Goal: Communication & Community: Answer question/provide support

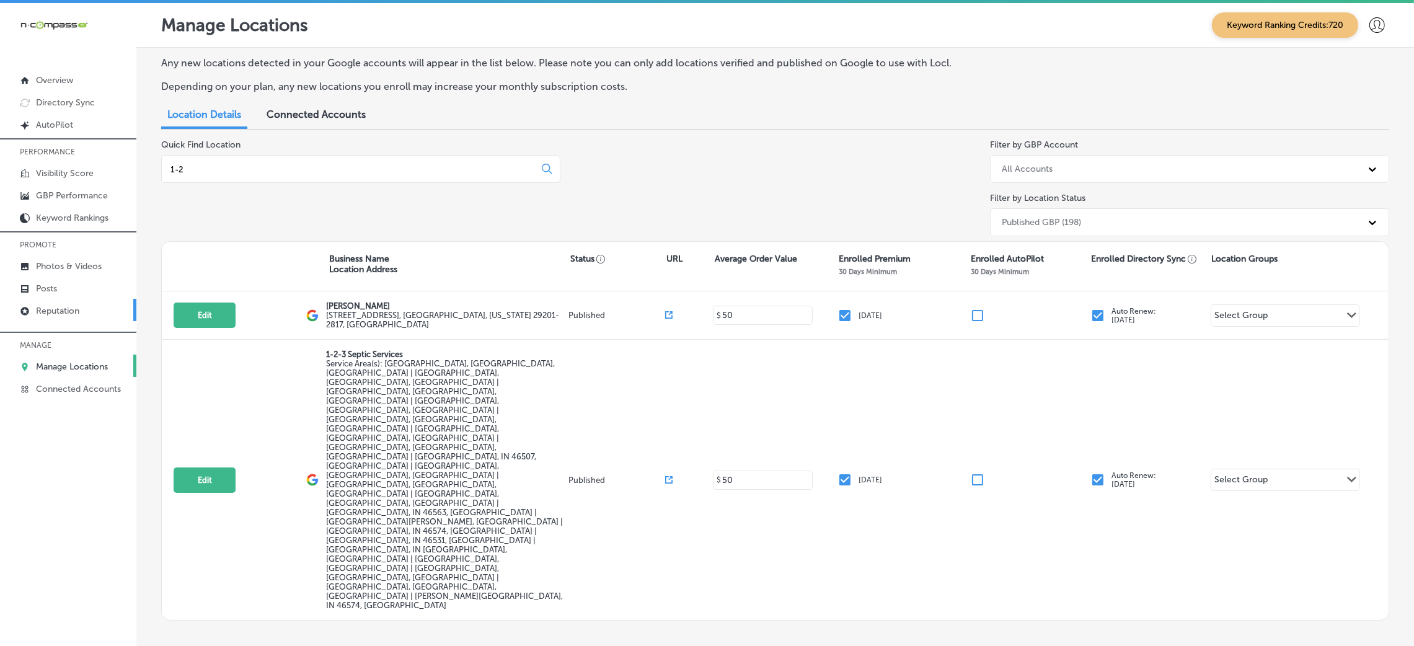
click at [64, 308] on p "Reputation" at bounding box center [57, 311] width 43 height 11
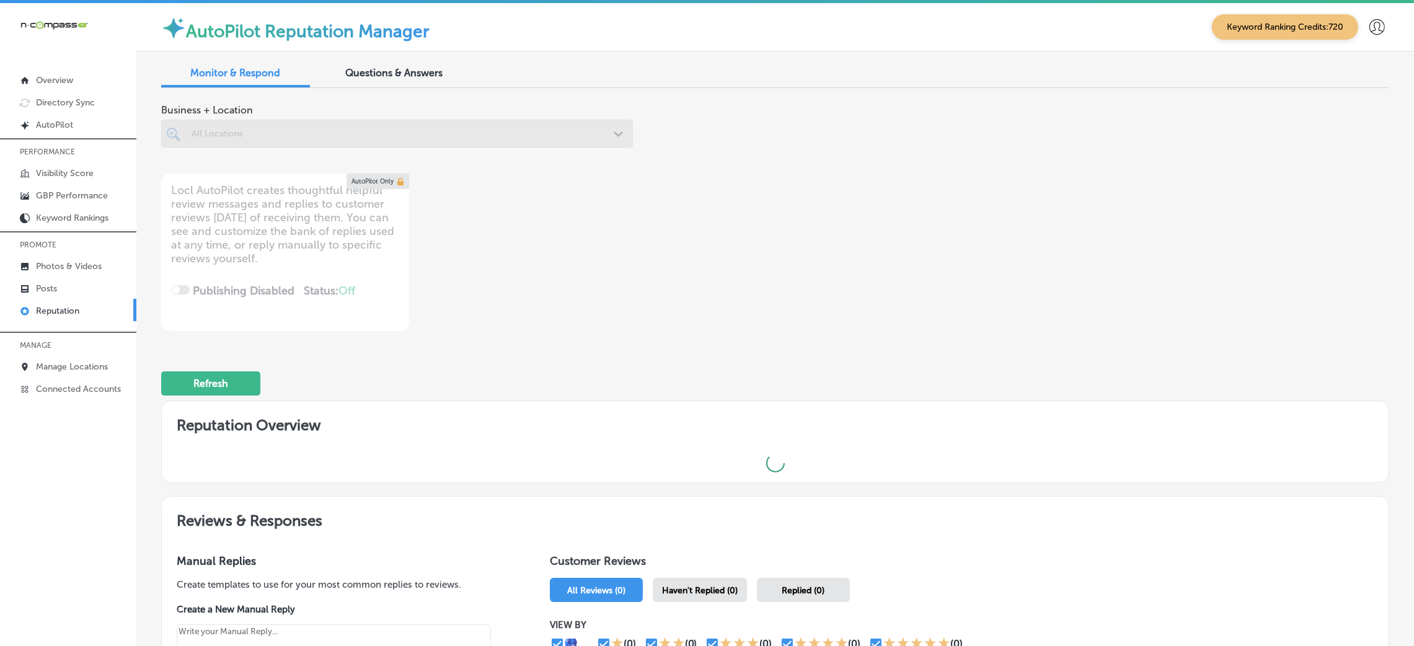
click at [503, 138] on div "All Locations" at bounding box center [403, 133] width 423 height 11
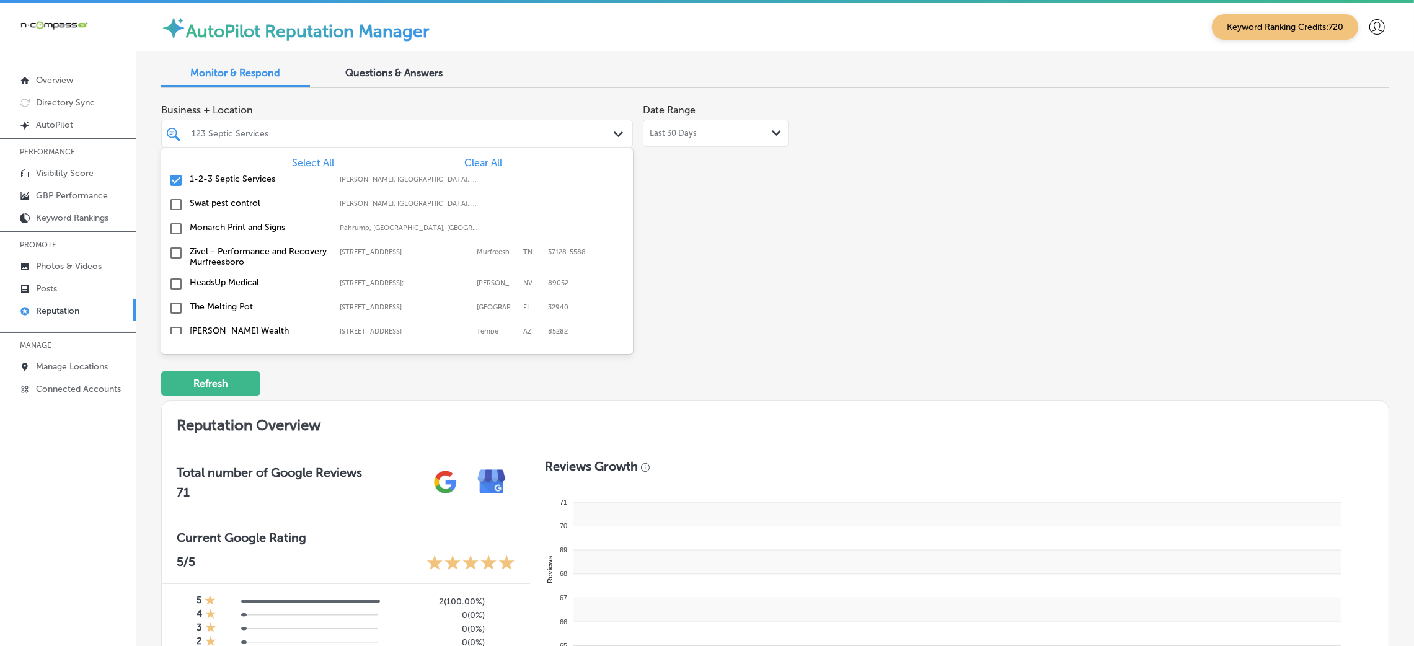
click at [473, 163] on span "Clear All" at bounding box center [483, 163] width 38 height 12
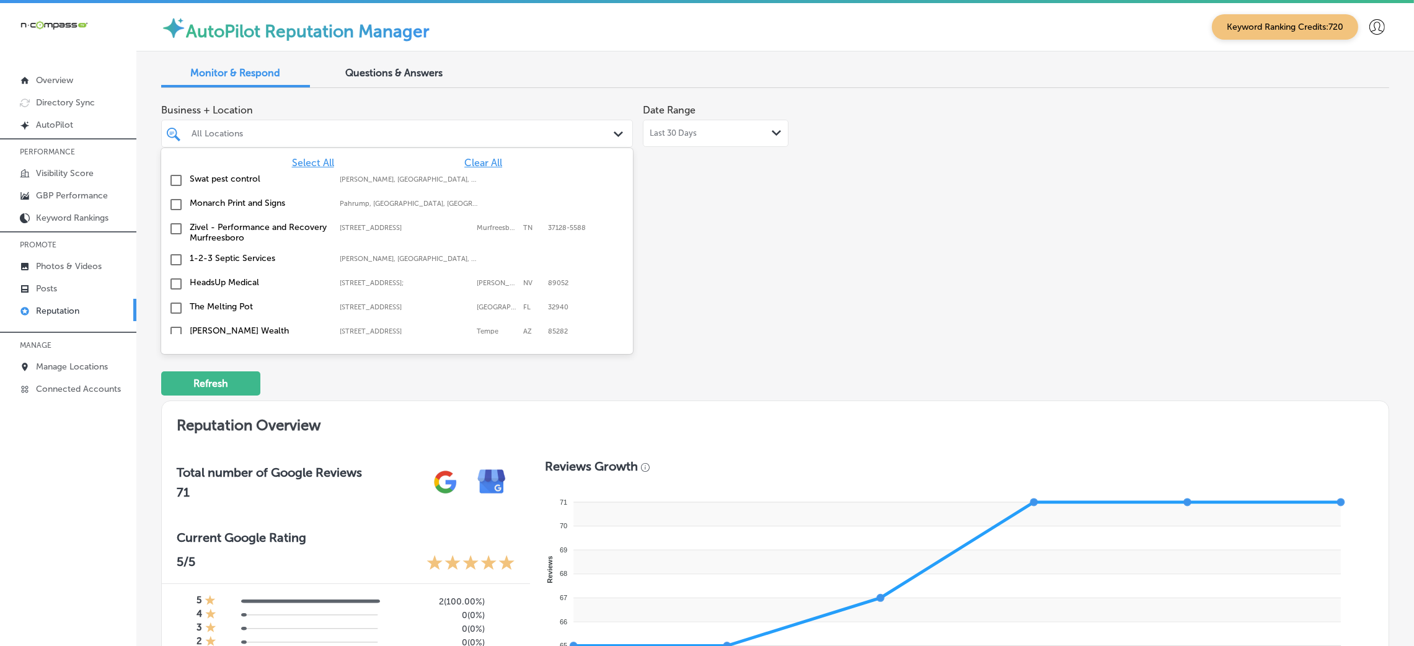
click at [701, 199] on div "Business + Location option focused, 1 of 182. 182 results available. Use Up and…" at bounding box center [529, 214] width 737 height 233
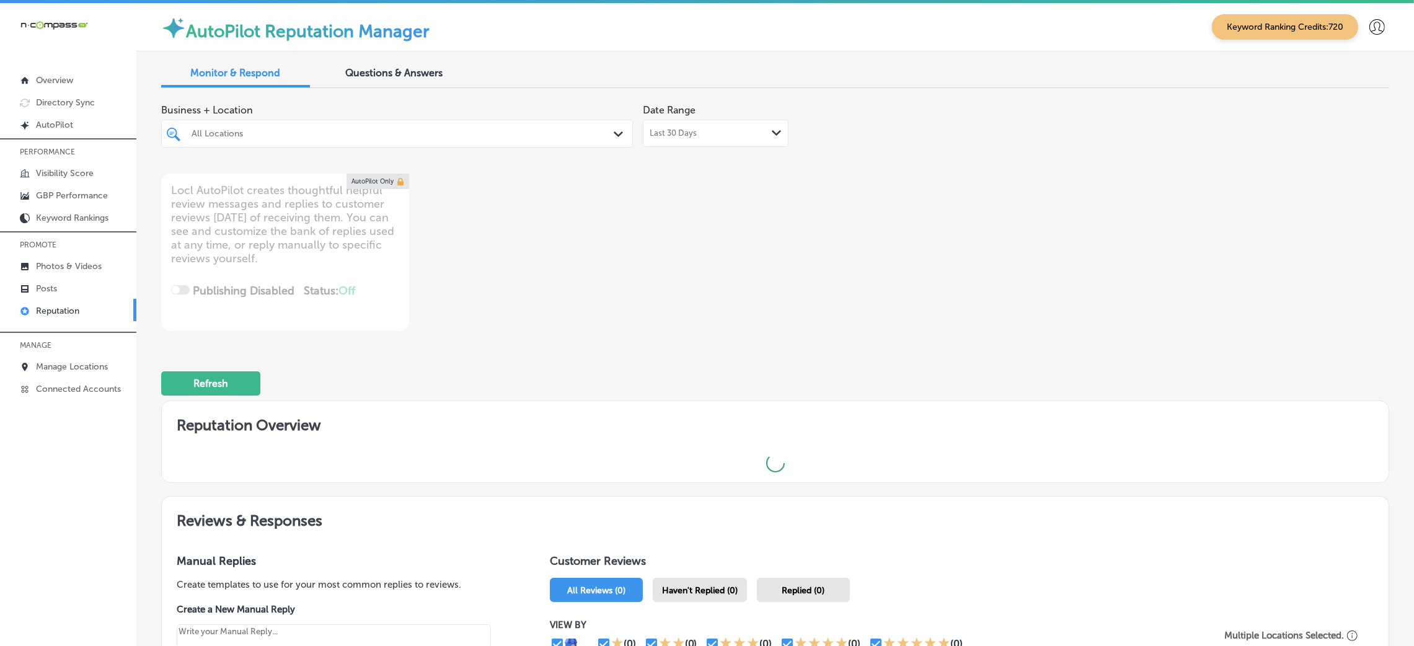
click at [448, 128] on div at bounding box center [376, 133] width 372 height 17
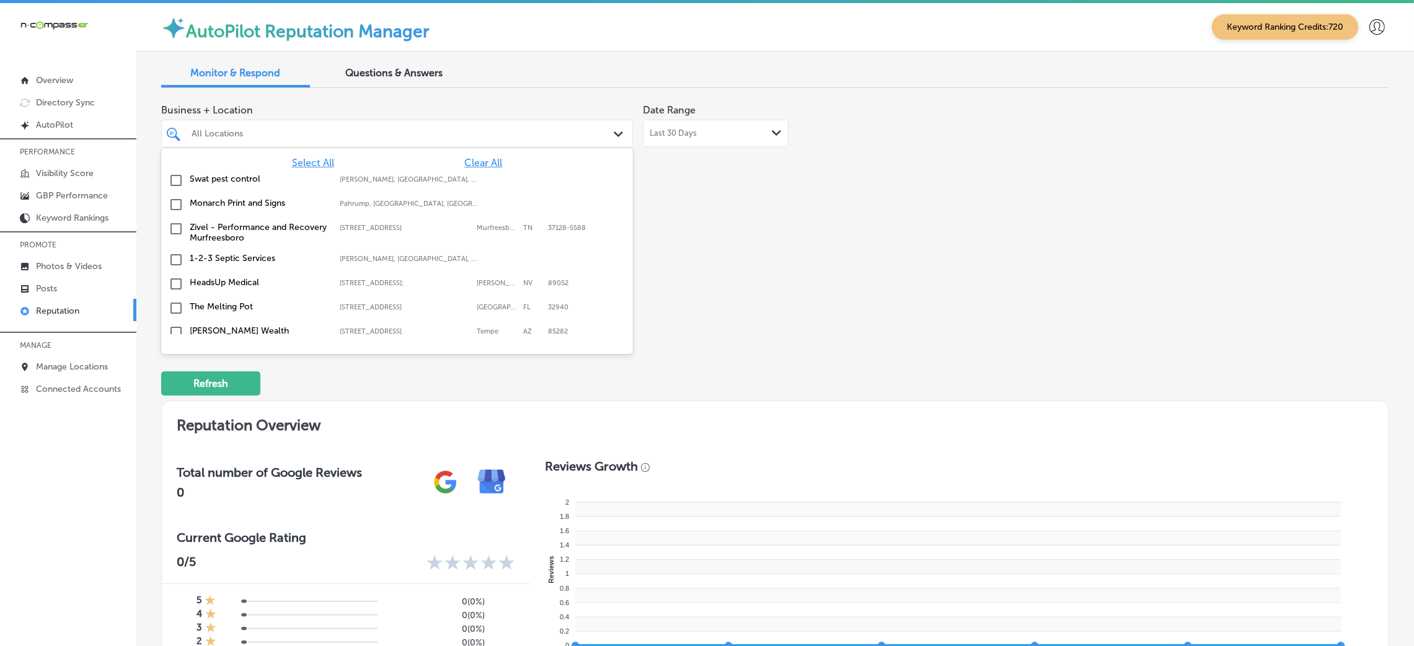
click at [311, 159] on span "Select All" at bounding box center [313, 163] width 42 height 12
click at [760, 213] on div "Business + Location option focused, 2 of 182. 182 results available. Use Up and…" at bounding box center [529, 214] width 737 height 233
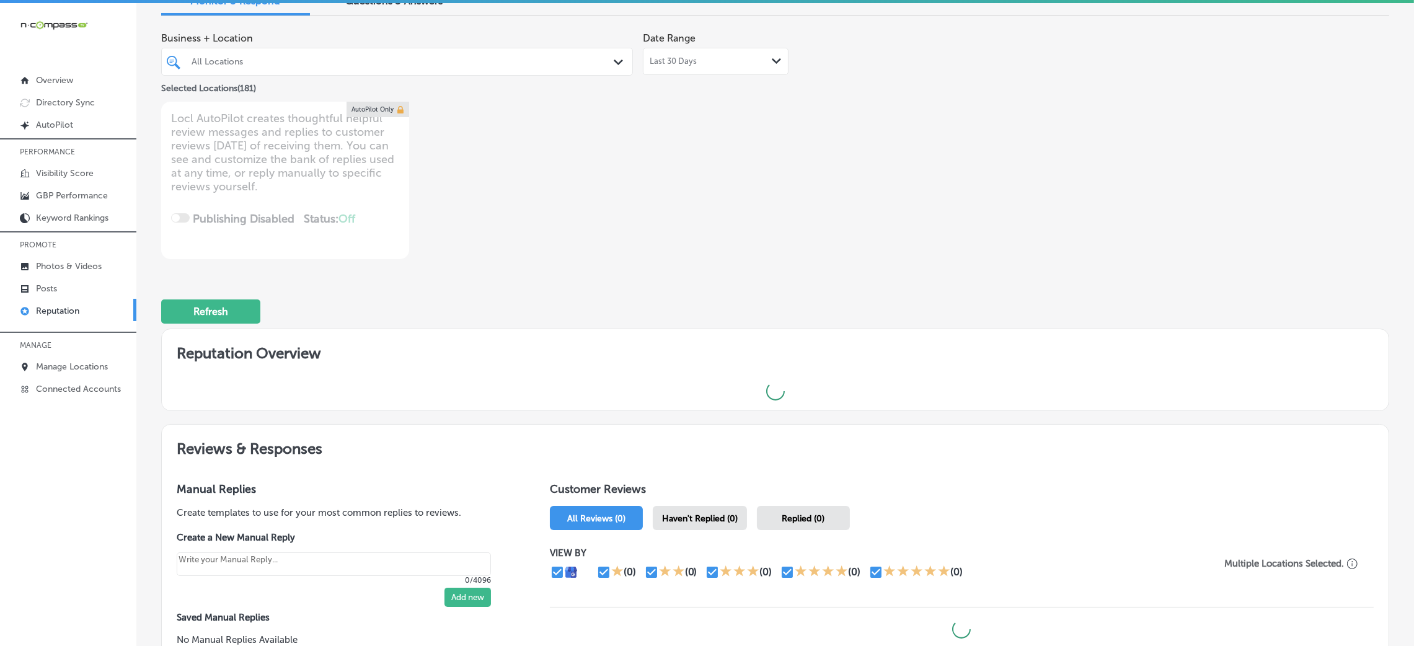
scroll to position [205, 0]
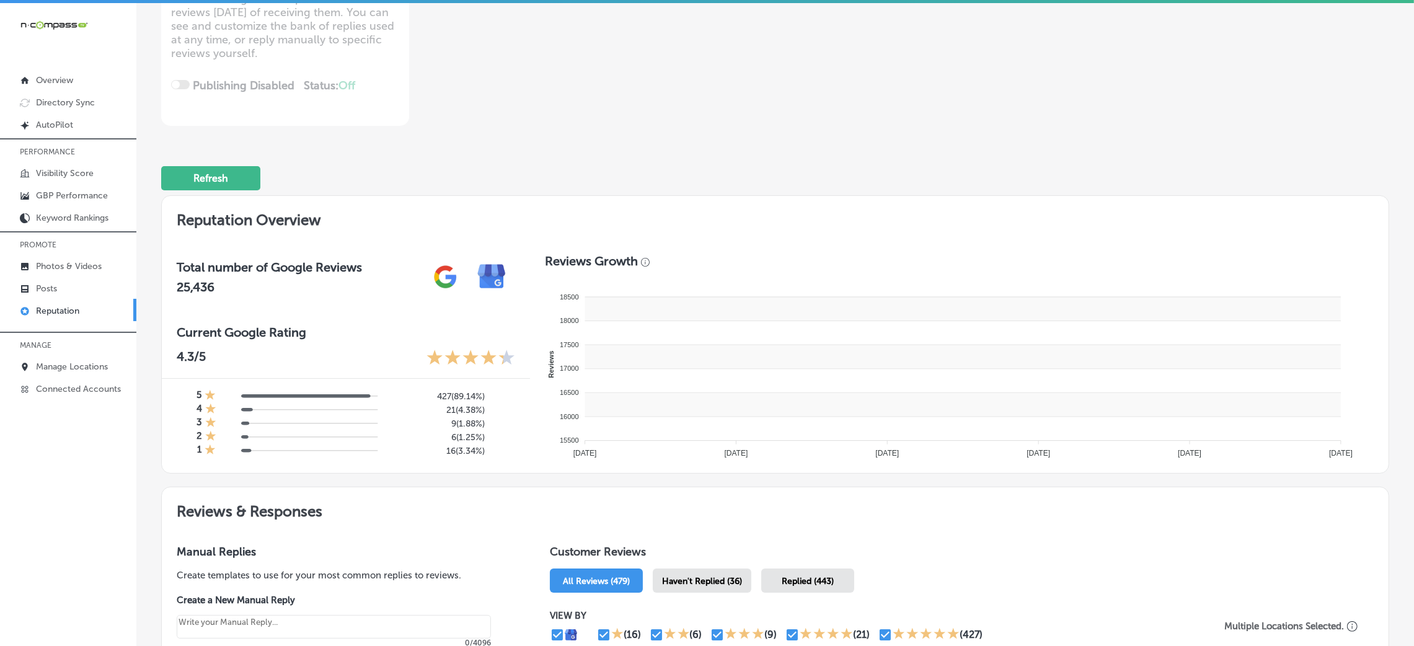
click at [720, 385] on rect at bounding box center [963, 381] width 756 height 24
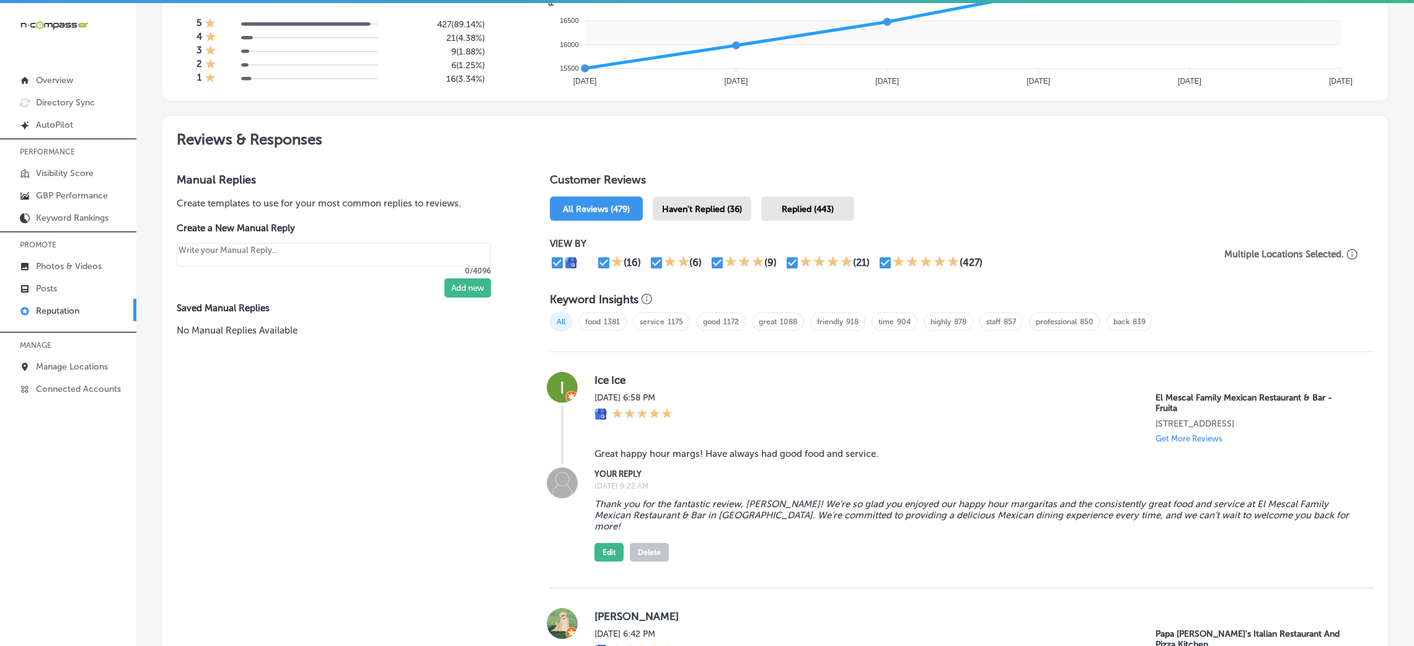
click at [694, 206] on span "Haven't Replied (36)" at bounding box center [702, 209] width 80 height 11
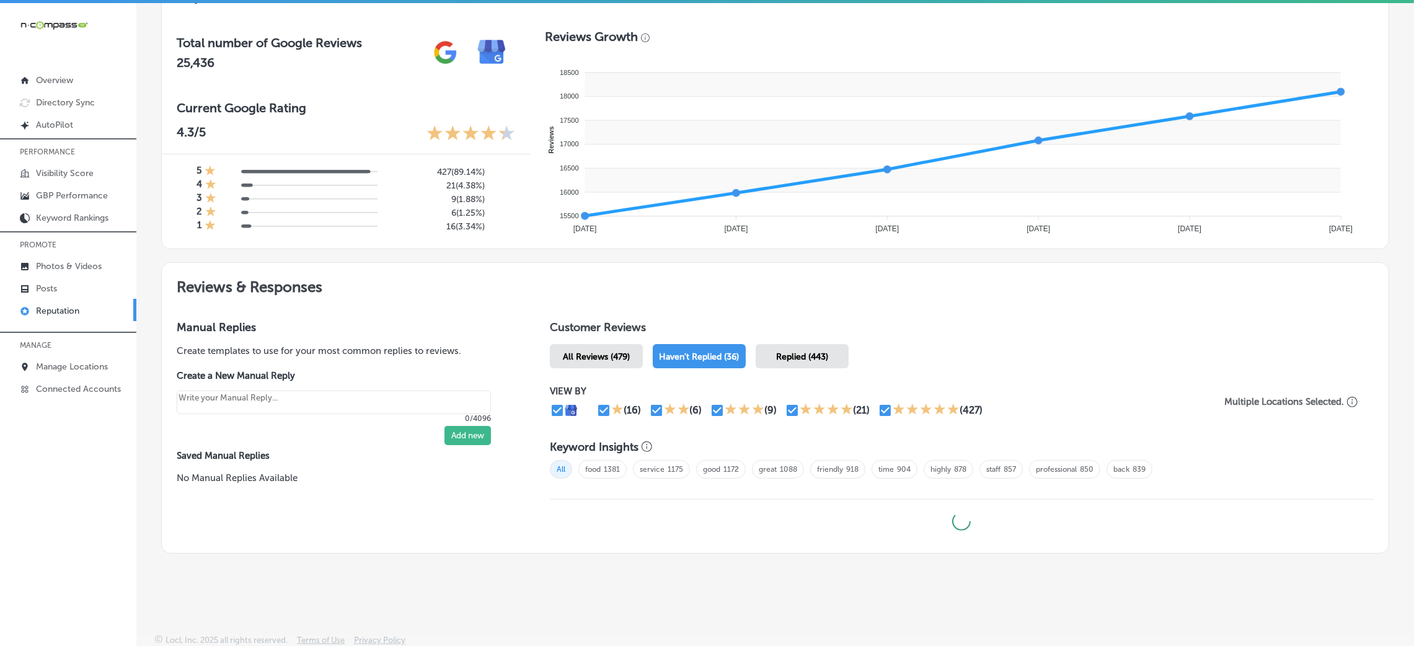
scroll to position [2, 0]
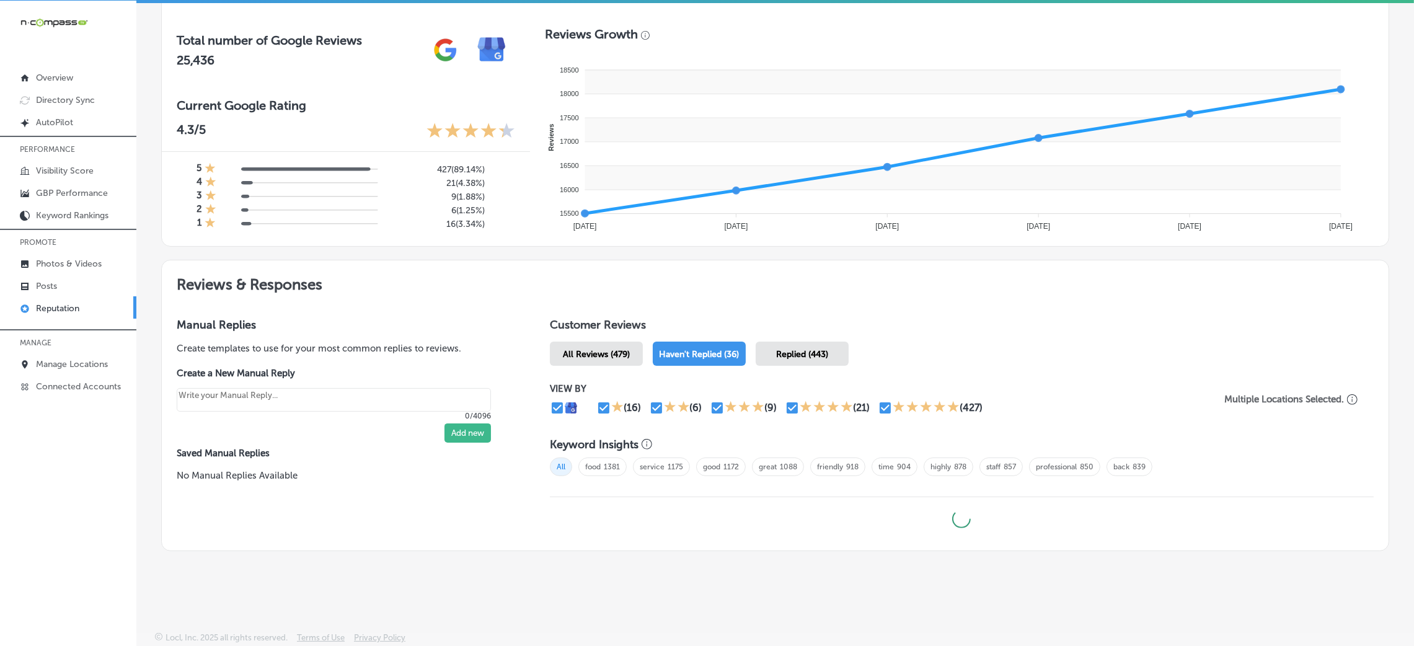
type textarea "x"
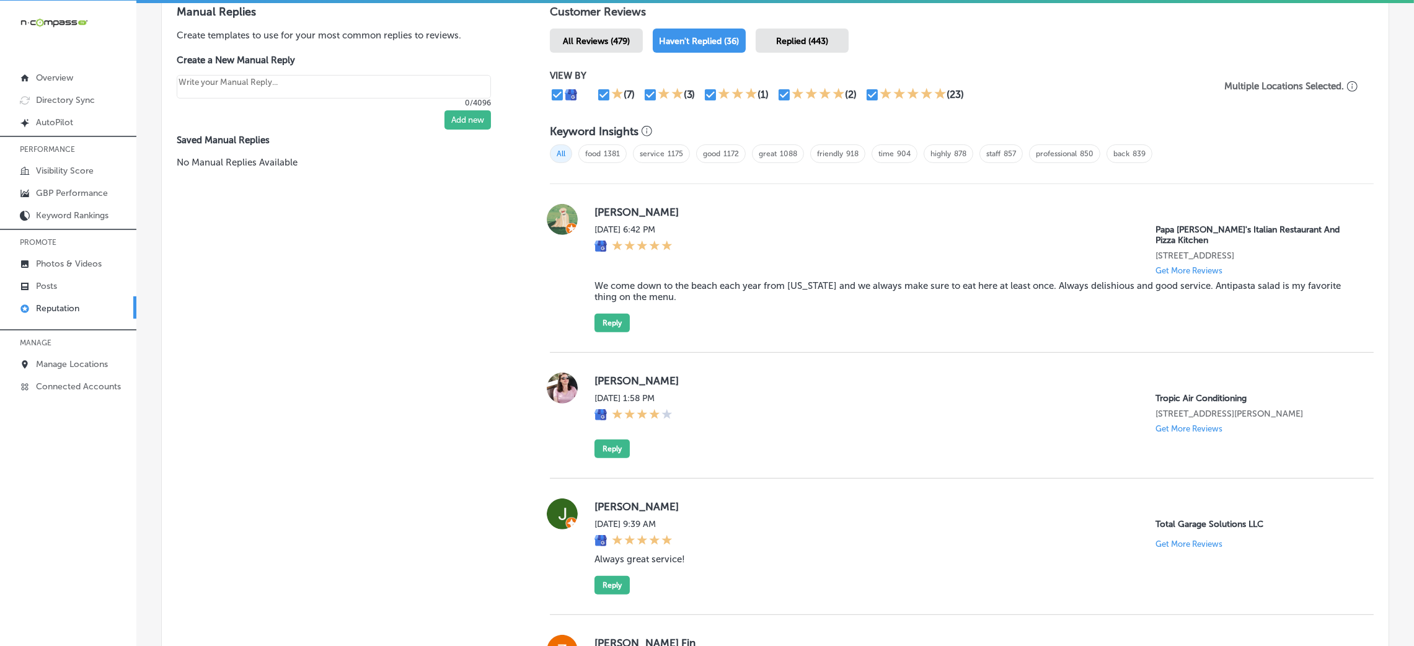
scroll to position [763, 0]
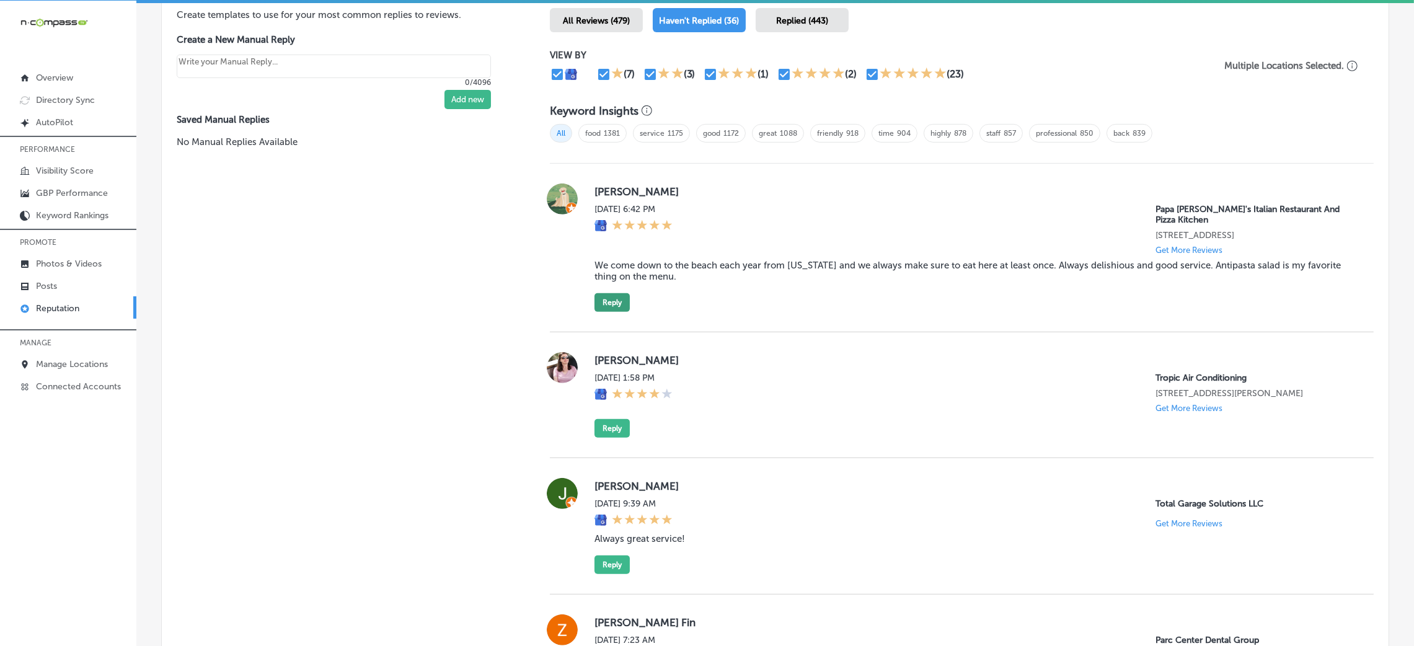
click at [619, 300] on button "Reply" at bounding box center [612, 302] width 35 height 19
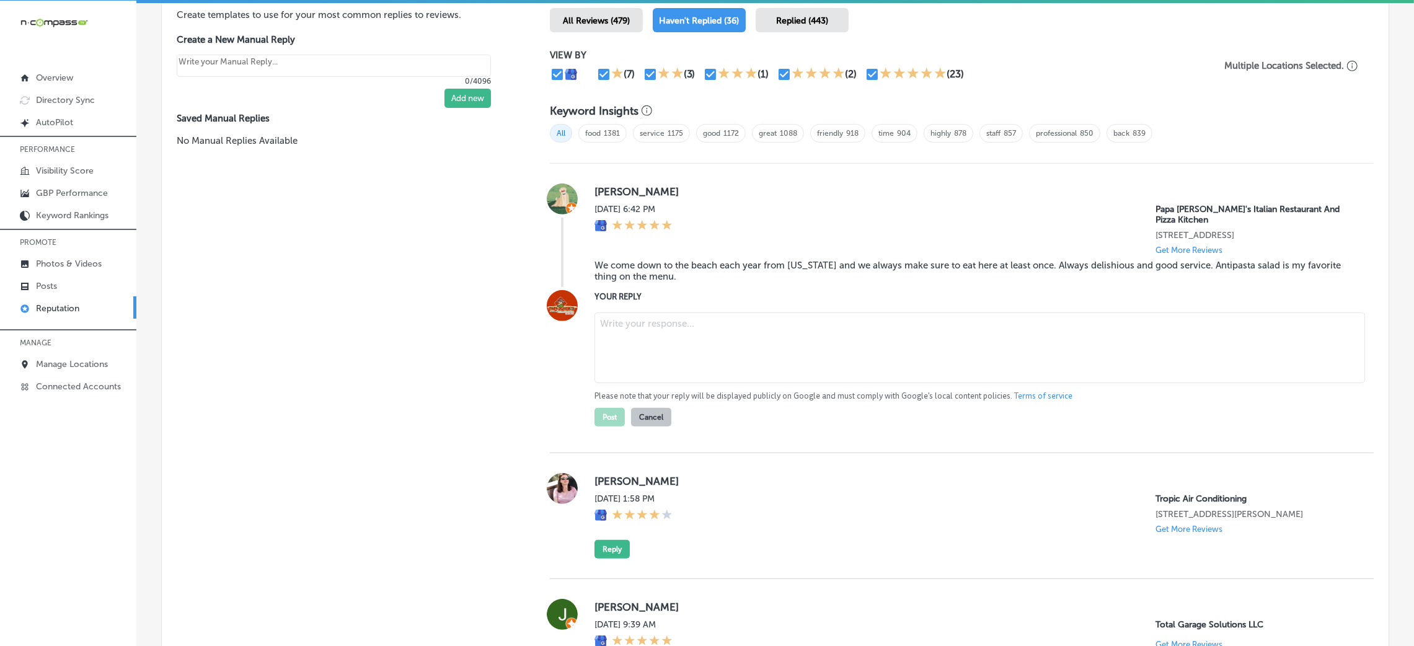
click at [691, 267] on blockquote "We come down to the beach each year from [US_STATE] and we always make sure to …" at bounding box center [975, 271] width 760 height 22
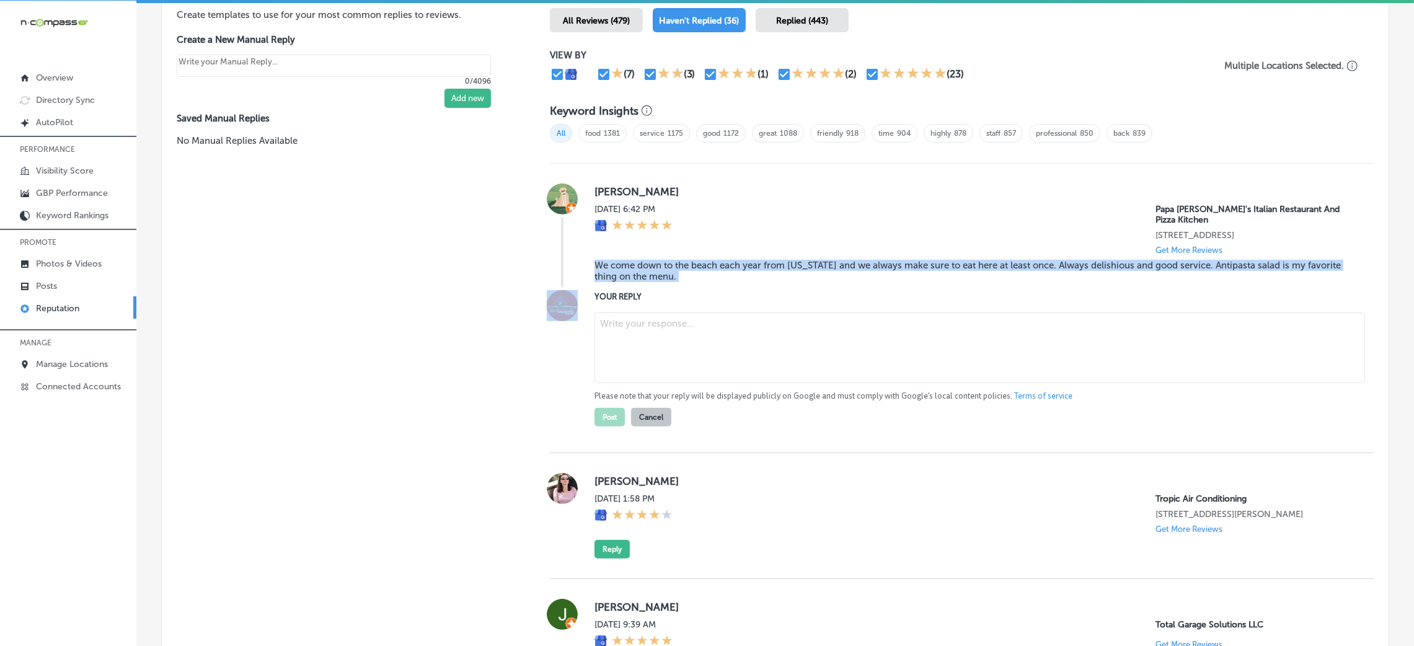
click at [691, 267] on blockquote "We come down to the beach each year from [US_STATE] and we always make sure to …" at bounding box center [975, 271] width 760 height 22
copy blockquote "We come down to the beach each year from [US_STATE] and we always make sure to …"
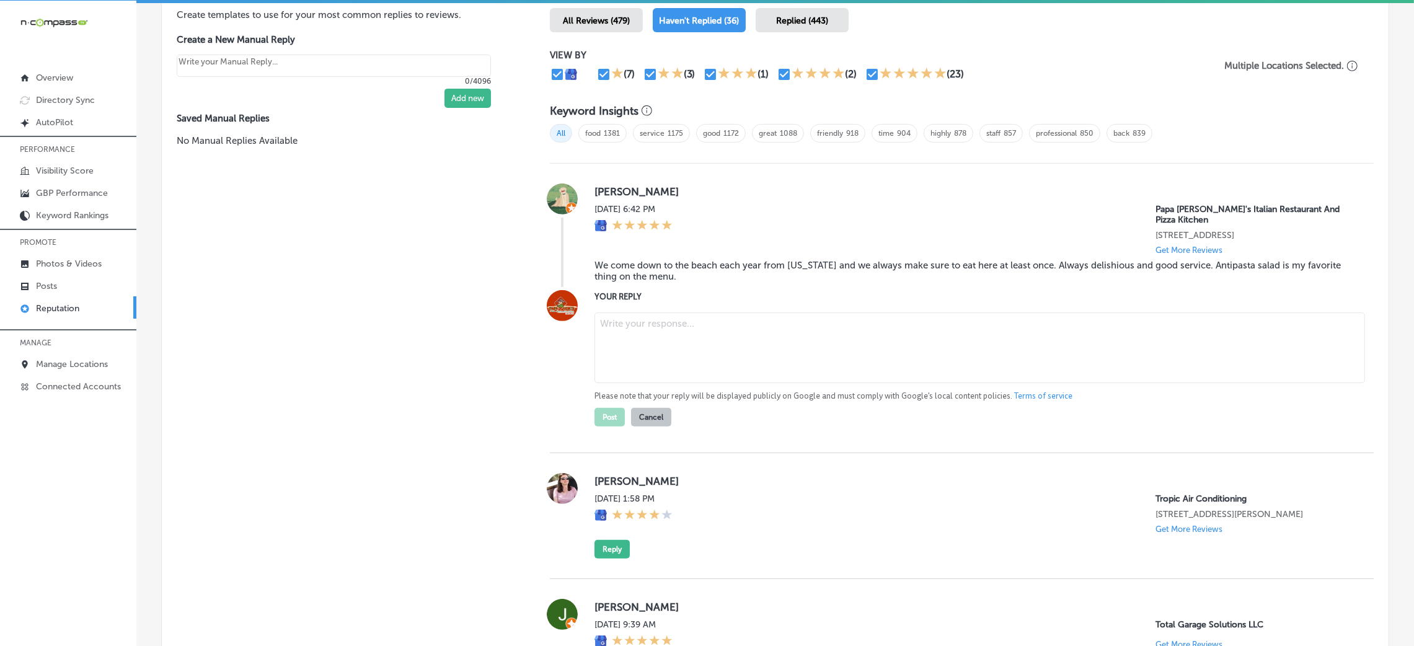
click at [675, 379] on textarea at bounding box center [980, 347] width 771 height 71
click at [720, 335] on textarea at bounding box center [980, 347] width 771 height 71
paste textarea "Thank you for the fantastic 5-star review! We're so happy to hear that you make…"
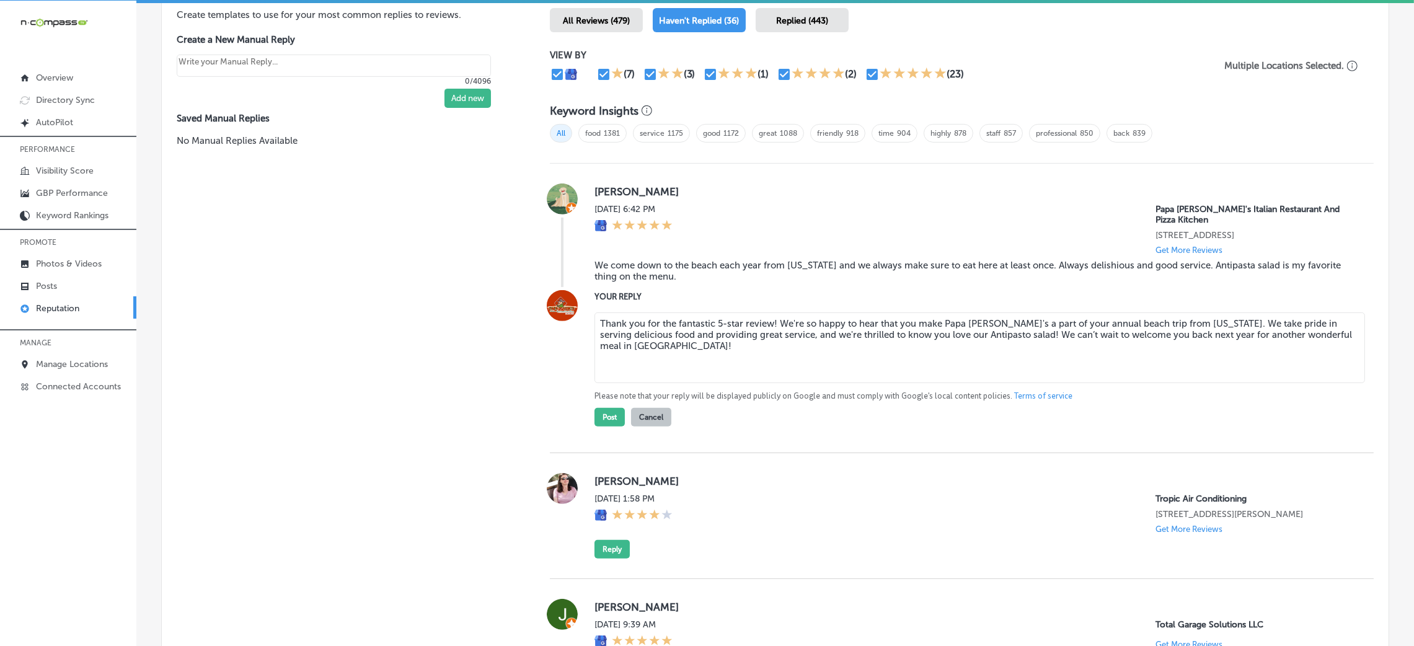
click at [769, 320] on textarea "Thank you for the fantastic 5-star review! We're so happy to hear that you make…" at bounding box center [980, 347] width 771 height 71
type textarea "Thank you for the fantastic 5-star review, [PERSON_NAME]! We're so happy to hea…"
click at [602, 422] on button "Post" at bounding box center [610, 417] width 30 height 19
type textarea "x"
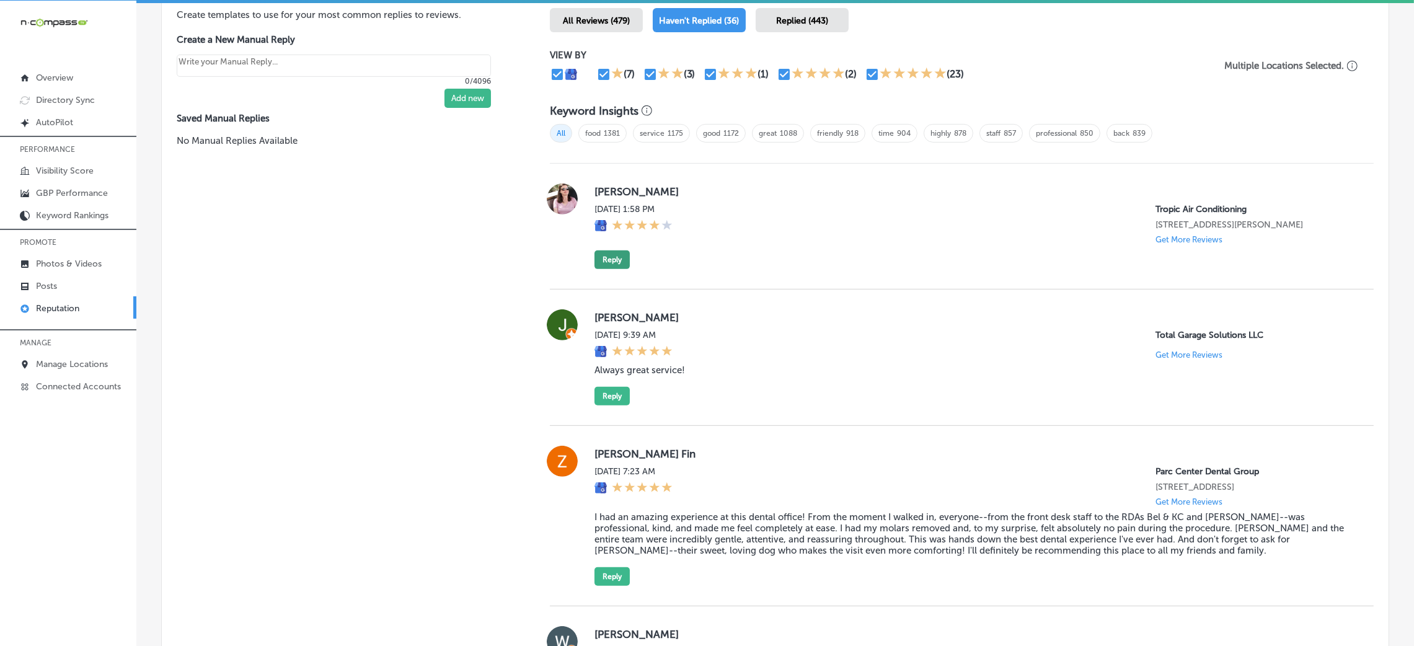
click at [606, 258] on button "Reply" at bounding box center [612, 259] width 35 height 19
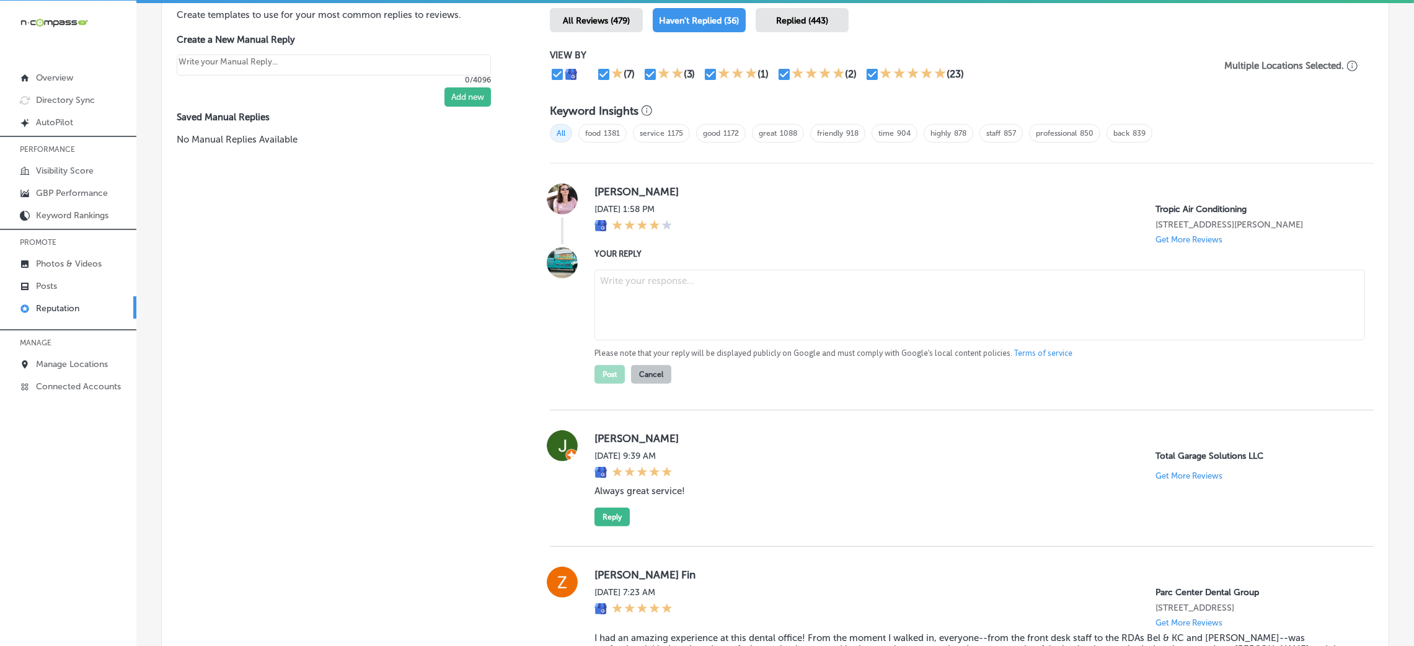
click at [676, 286] on textarea at bounding box center [980, 305] width 771 height 71
click at [887, 288] on textarea at bounding box center [980, 305] width 771 height 71
paste textarea "Thank you for the 4-star review! We're so glad to hear that you had a positive …"
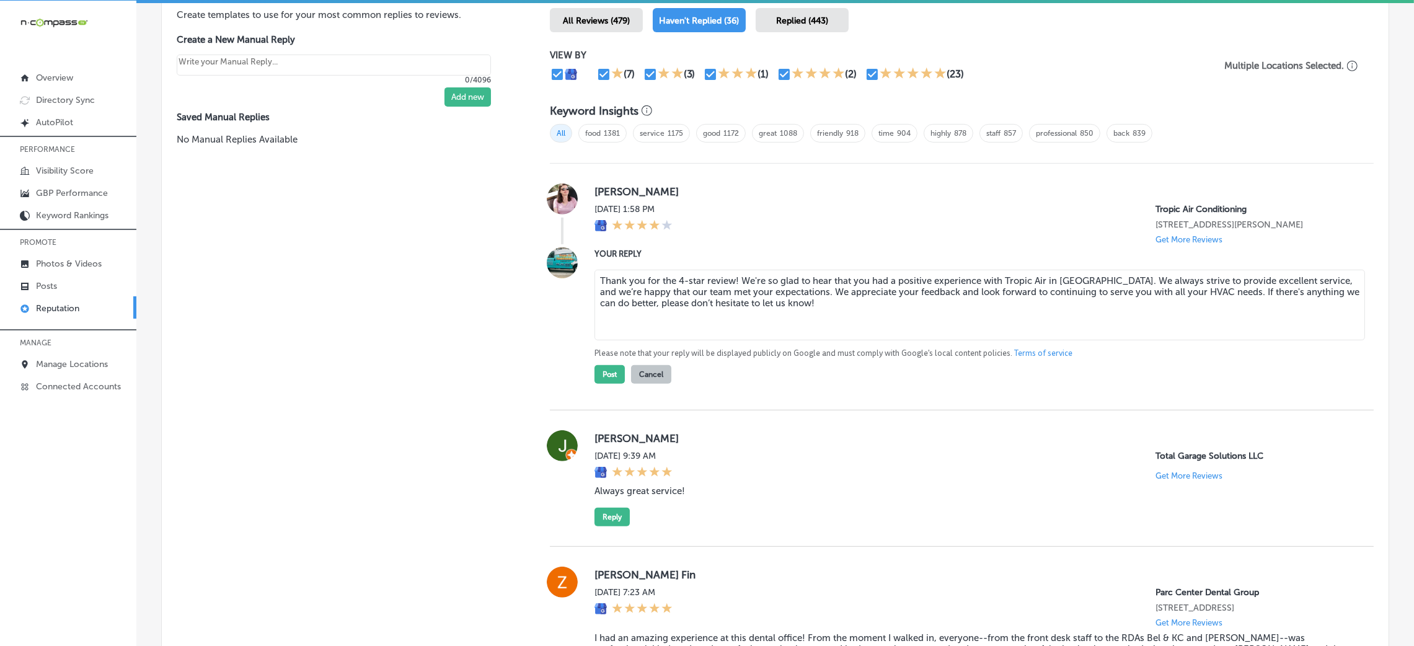
click at [730, 275] on textarea "Thank you for the 4-star review! We're so glad to hear that you had a positive …" at bounding box center [980, 305] width 771 height 71
type textarea "Thank you for the 4-star review, [PERSON_NAME]! We're so glad to hear that you …"
click at [607, 371] on button "Post" at bounding box center [610, 374] width 30 height 19
type textarea "x"
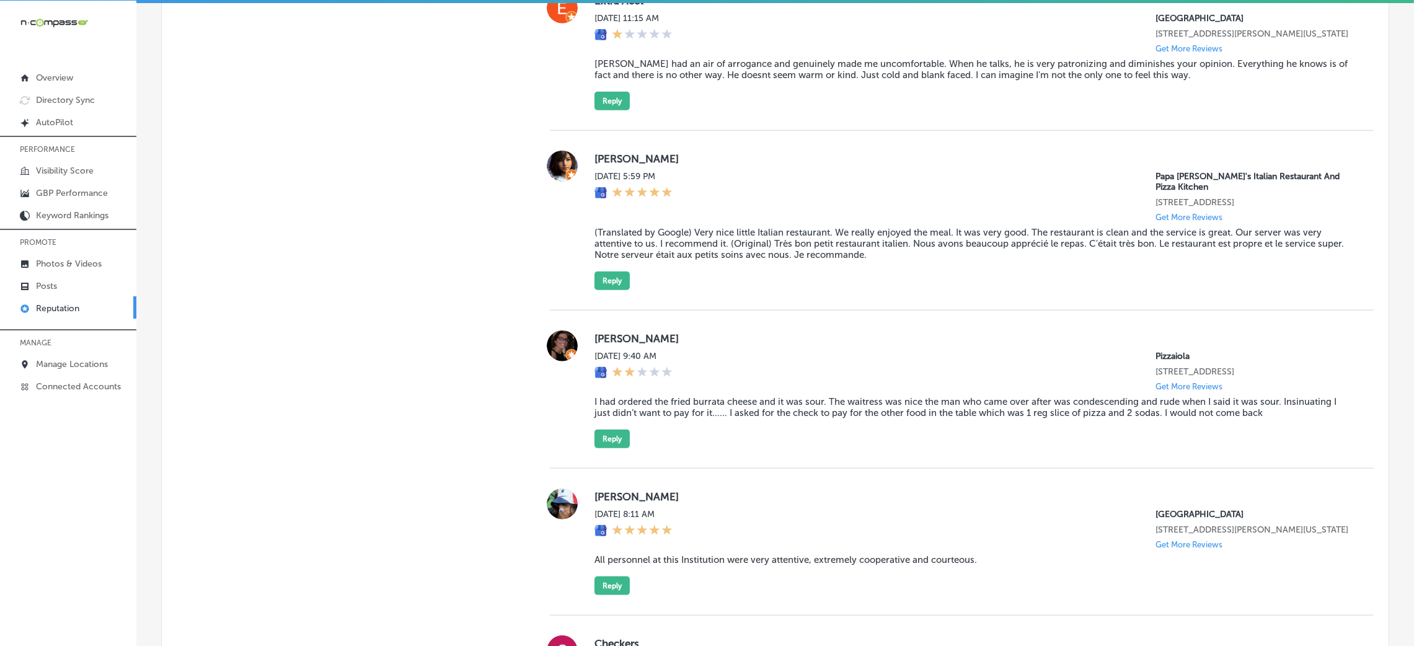
scroll to position [2158, 0]
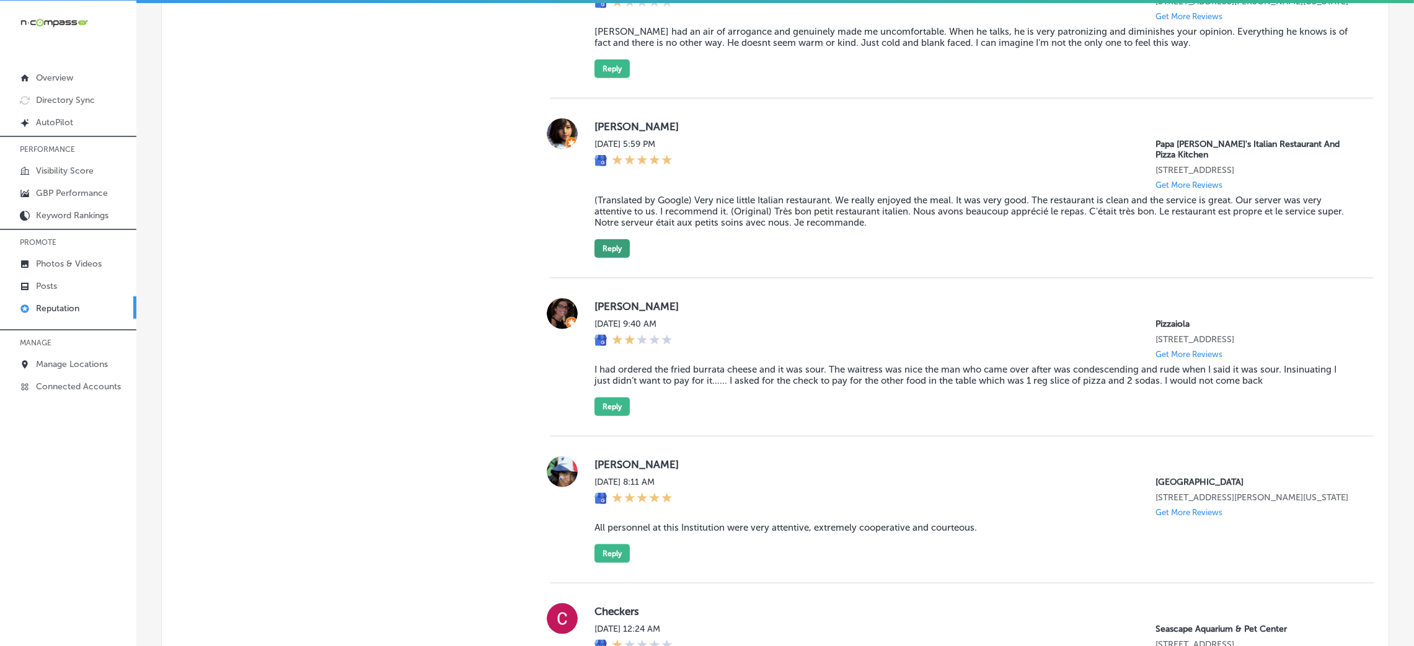
click at [617, 258] on button "Reply" at bounding box center [612, 248] width 35 height 19
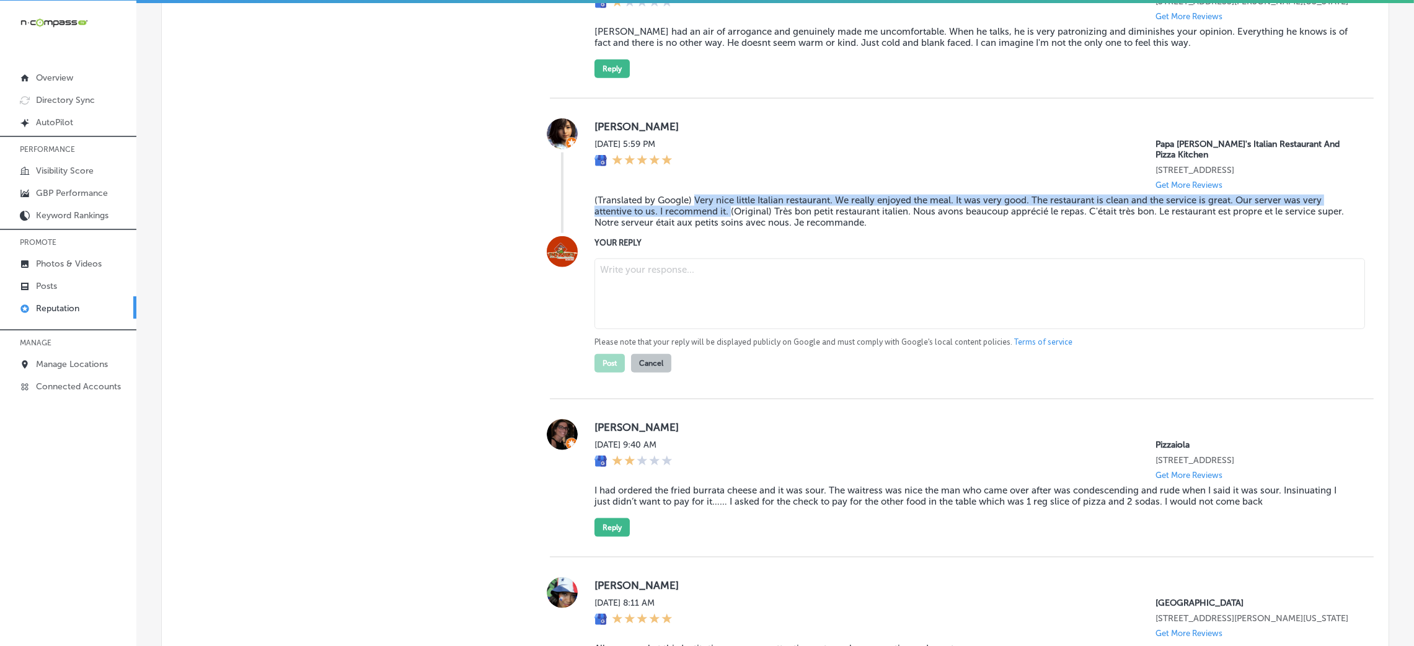
drag, startPoint x: 688, startPoint y: 248, endPoint x: 726, endPoint y: 257, distance: 39.4
click at [726, 228] on blockquote "(Translated by Google) Very nice little Italian restaurant. We really enjoyed t…" at bounding box center [975, 211] width 760 height 33
drag, startPoint x: 726, startPoint y: 259, endPoint x: 697, endPoint y: 246, distance: 31.9
click at [697, 228] on blockquote "(Translated by Google) Very nice little Italian restaurant. We really enjoyed t…" at bounding box center [975, 211] width 760 height 33
drag, startPoint x: 690, startPoint y: 245, endPoint x: 727, endPoint y: 257, distance: 39.0
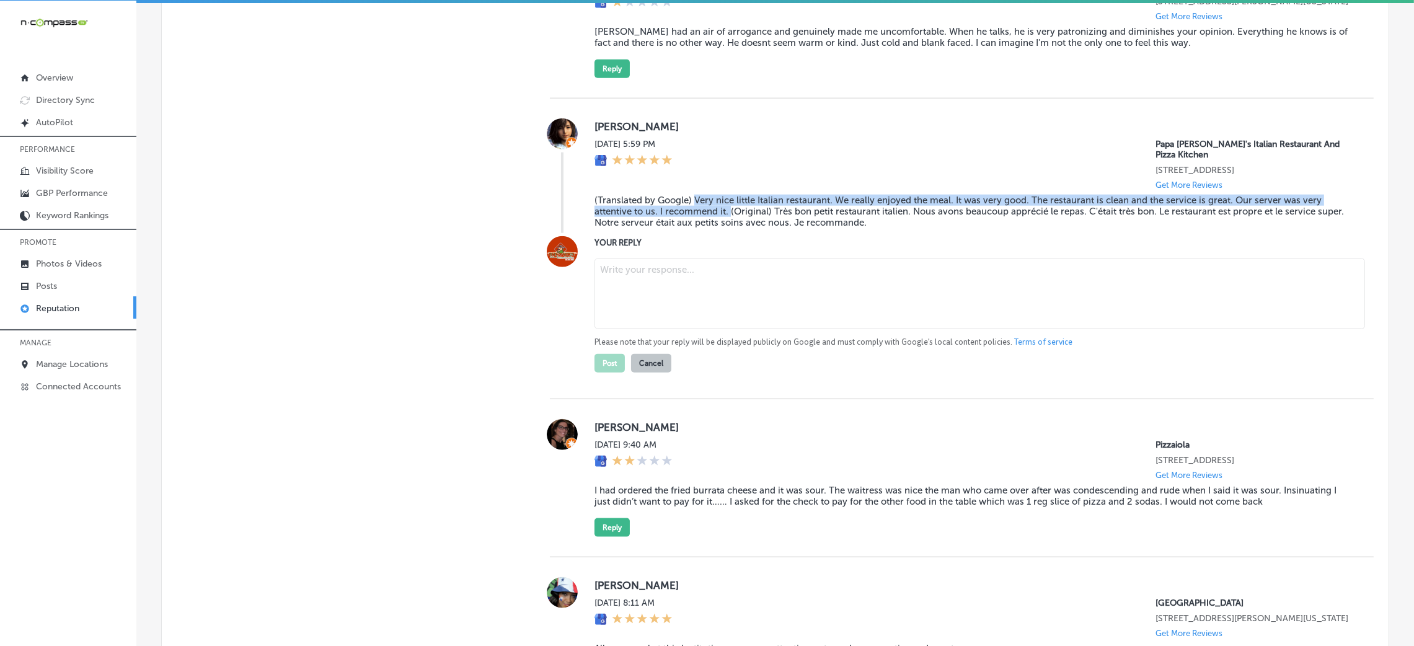
click at [727, 228] on blockquote "(Translated by Google) Very nice little Italian restaurant. We really enjoyed t…" at bounding box center [975, 211] width 760 height 33
copy blockquote "Very nice little Italian restaurant. We really enjoyed the meal. It was very go…"
drag, startPoint x: 645, startPoint y: 324, endPoint x: 634, endPoint y: 327, distance: 11.6
click at [640, 326] on textarea at bounding box center [980, 294] width 771 height 71
click at [720, 329] on textarea at bounding box center [980, 294] width 771 height 71
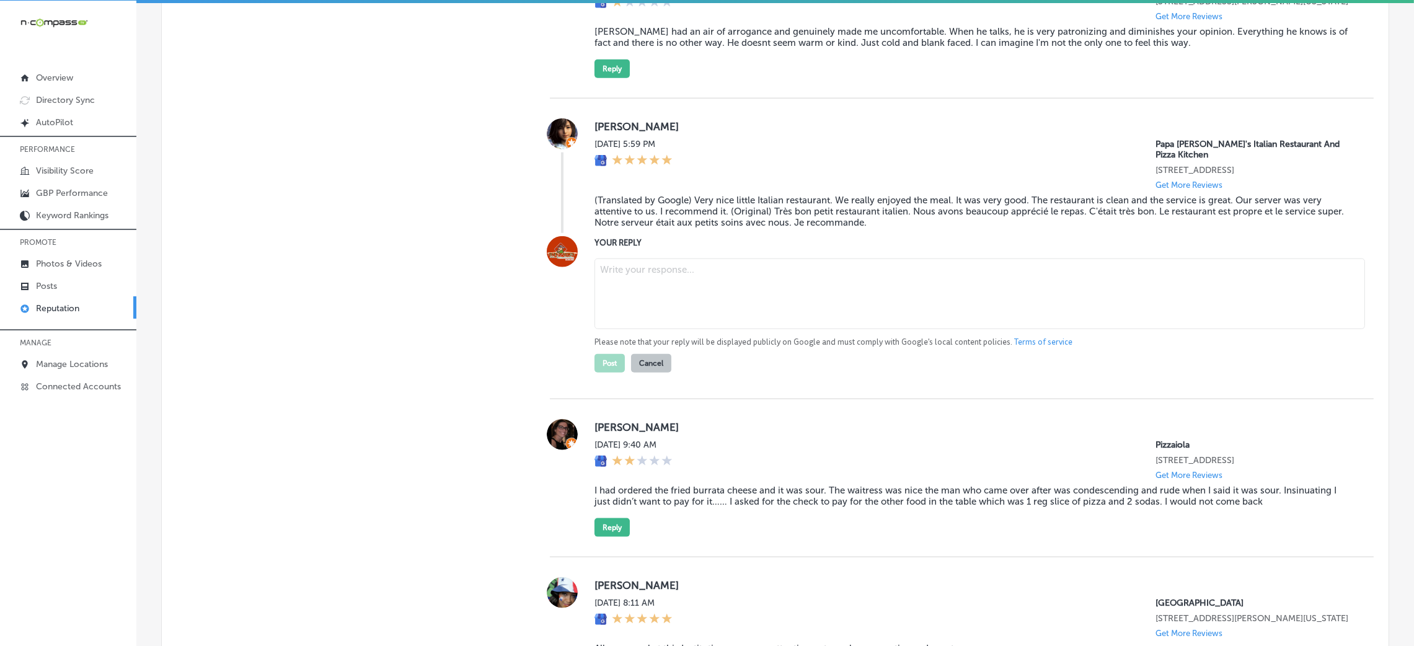
paste textarea "Thank you for the wonderful 5-star review! We're so glad to hear that you enjoy…"
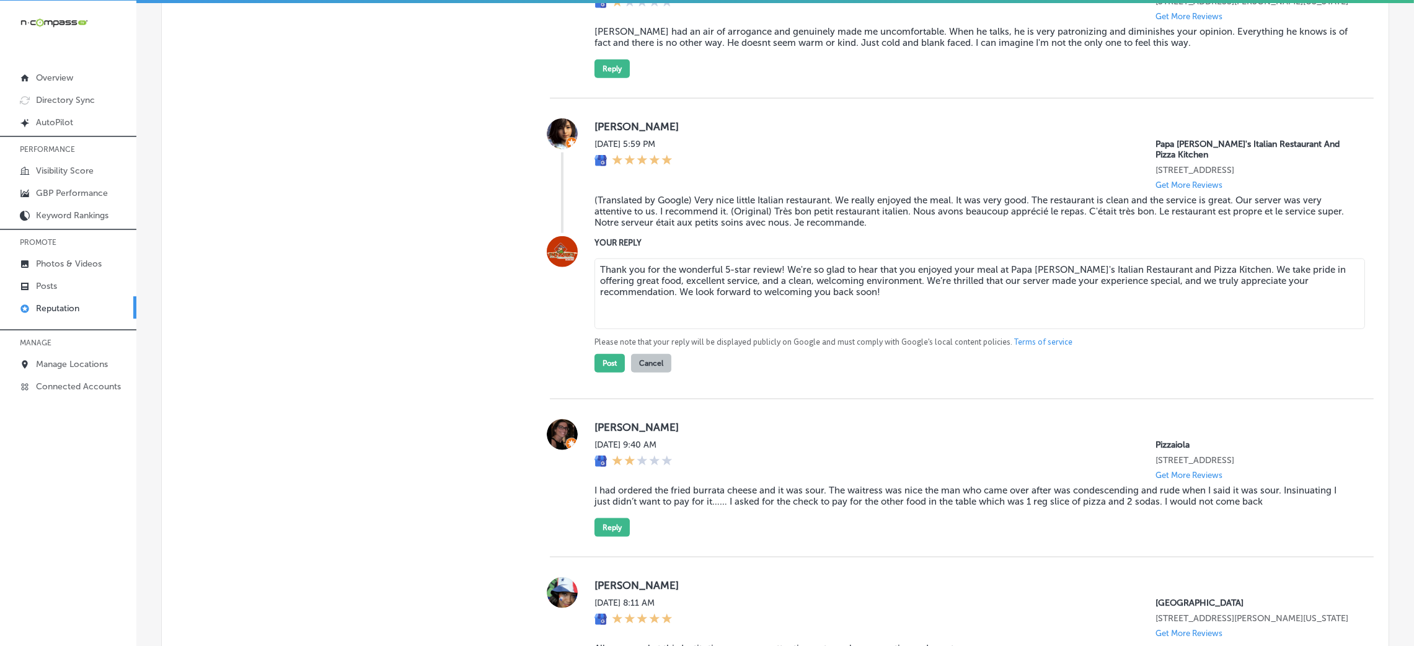
click at [776, 315] on textarea "Thank you for the wonderful 5-star review! We're so glad to hear that you enjoy…" at bounding box center [980, 294] width 771 height 71
type textarea "Thank you for the wonderful 5-star review, [PERSON_NAME]! We're so glad to hear…"
click at [612, 373] on button "Post" at bounding box center [610, 363] width 30 height 19
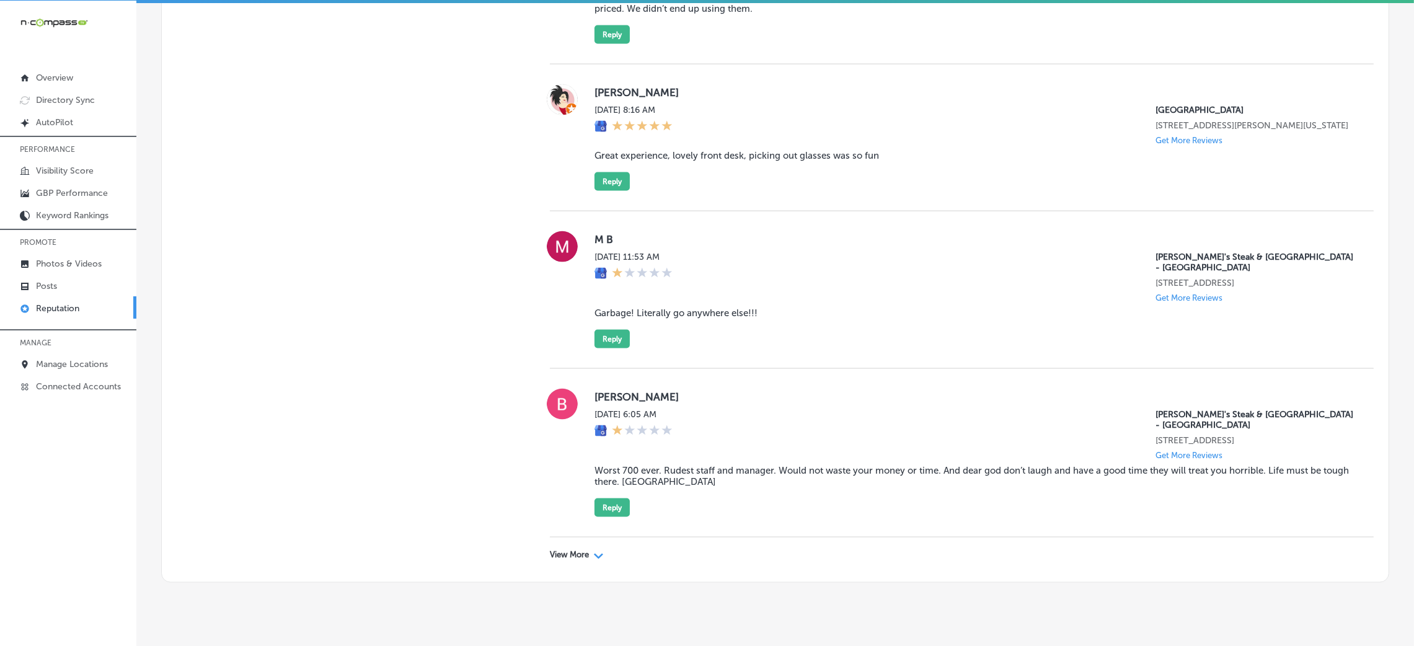
scroll to position [3047, 0]
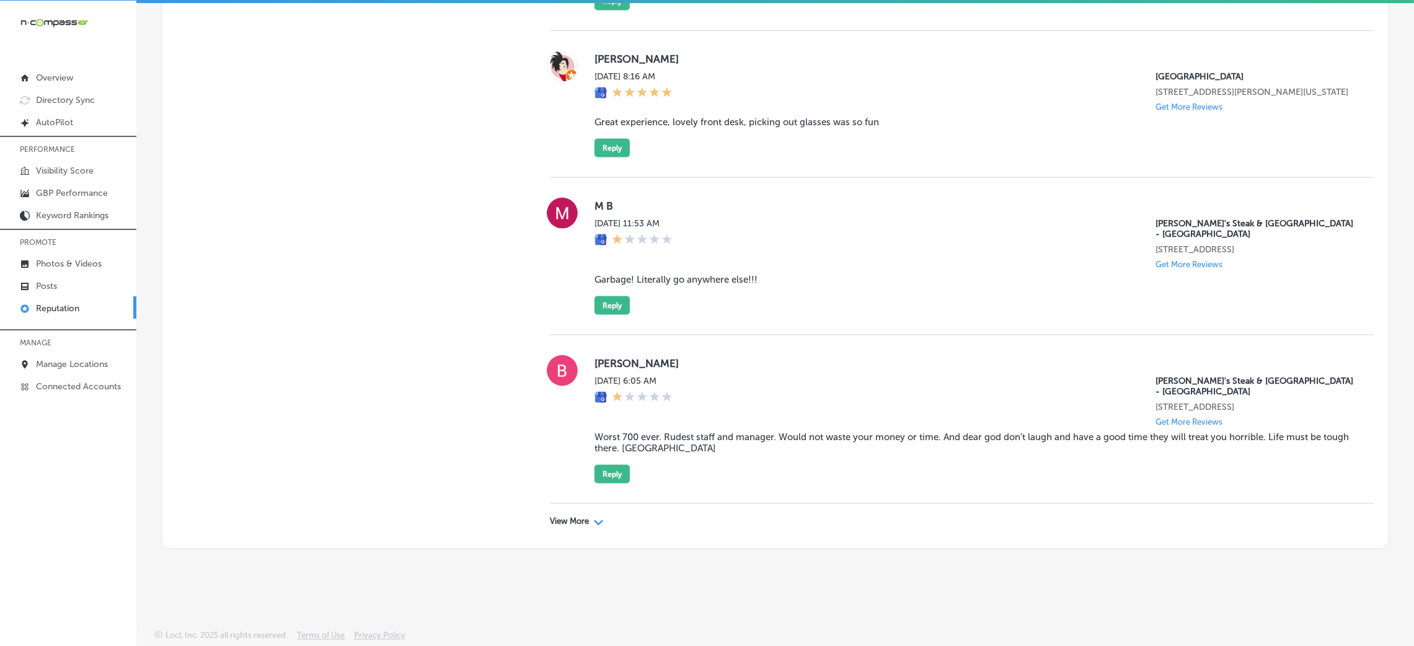
click at [563, 512] on div "View More Path Created with Sketch." at bounding box center [962, 521] width 824 height 35
click at [568, 516] on p "View More" at bounding box center [569, 521] width 39 height 10
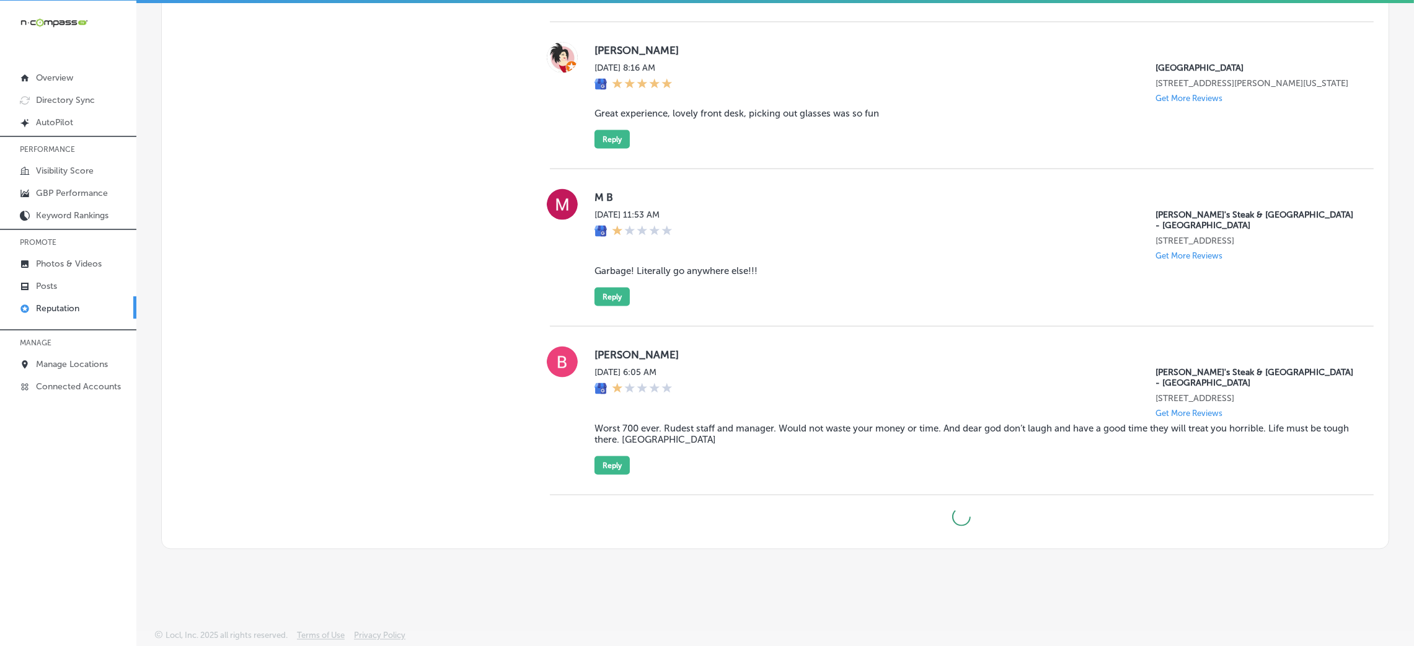
scroll to position [3055, 0]
type textarea "x"
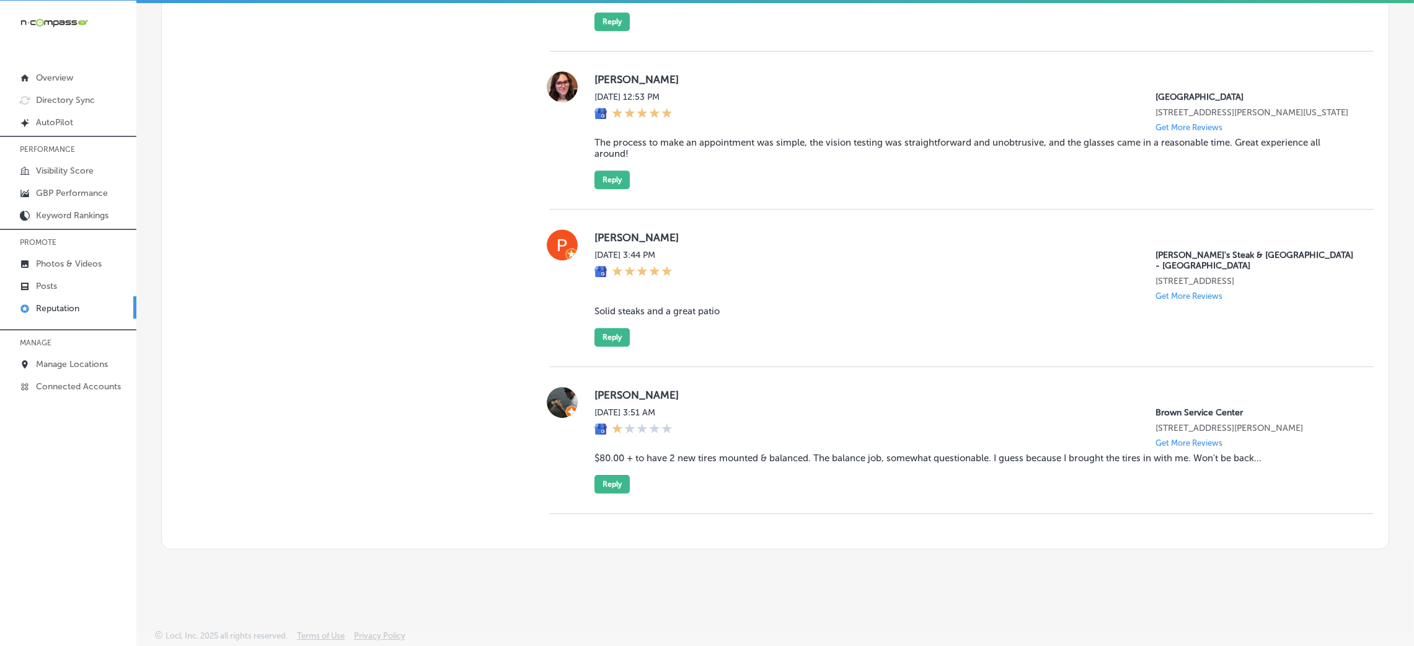
scroll to position [5830, 0]
